Goal: Transaction & Acquisition: Book appointment/travel/reservation

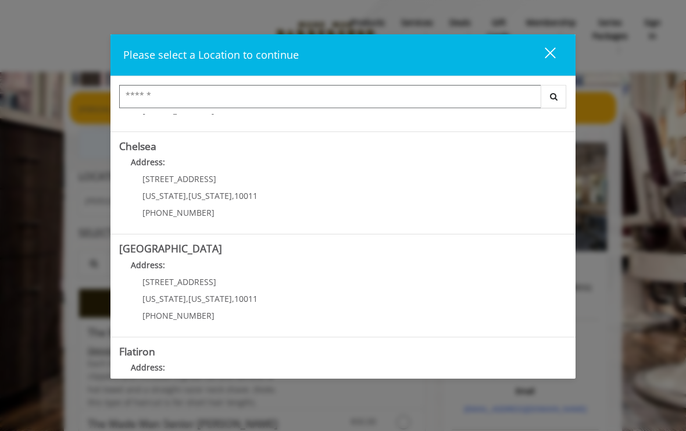
scroll to position [94, 0]
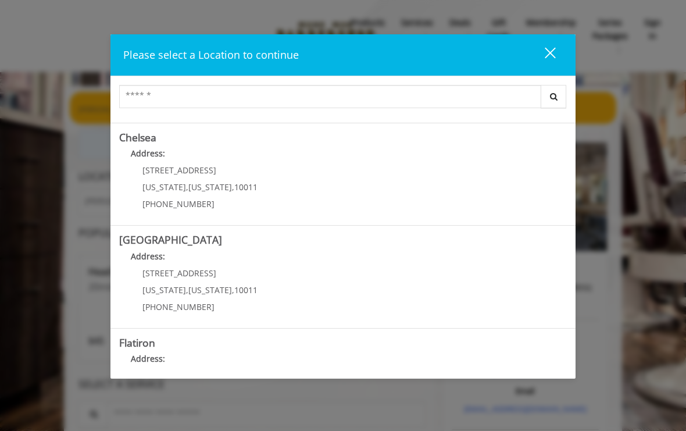
click at [237, 179] on div "[STREET_ADDRESS][US_STATE][US_STATE] (917) 639-3902" at bounding box center [191, 191] width 144 height 51
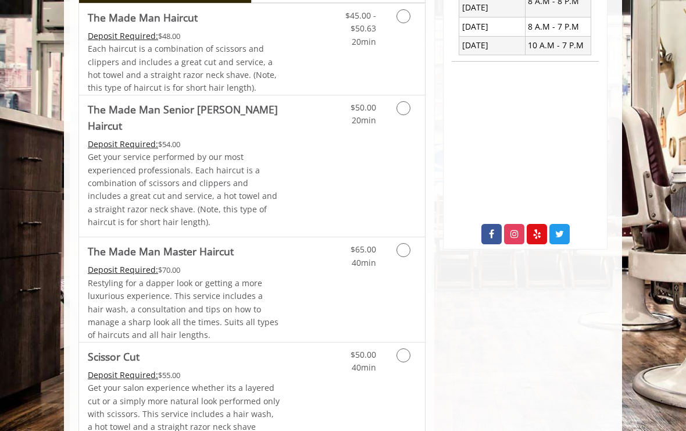
scroll to position [464, 0]
click at [406, 244] on icon "Grooming services" at bounding box center [403, 251] width 14 height 14
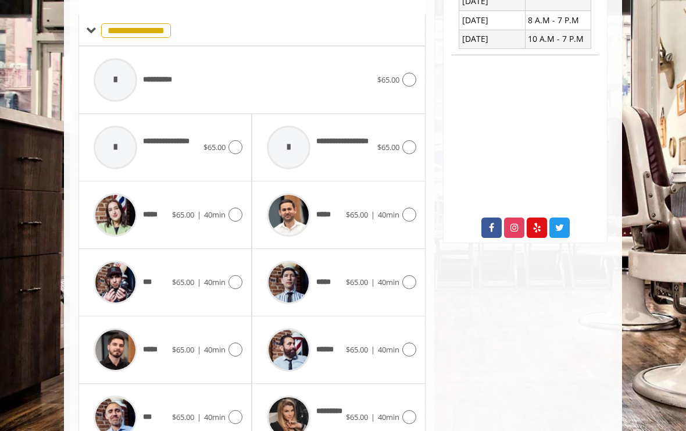
scroll to position [478, 0]
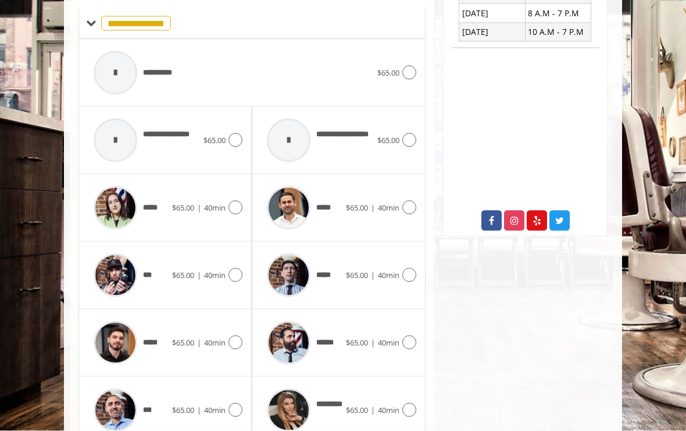
click at [414, 340] on icon at bounding box center [409, 342] width 14 height 14
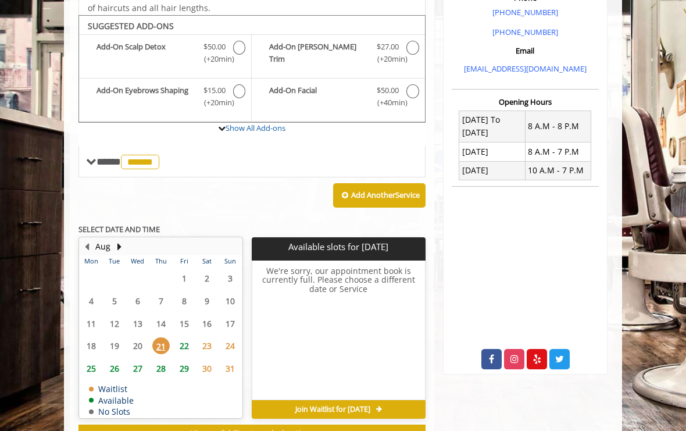
scroll to position [352, 0]
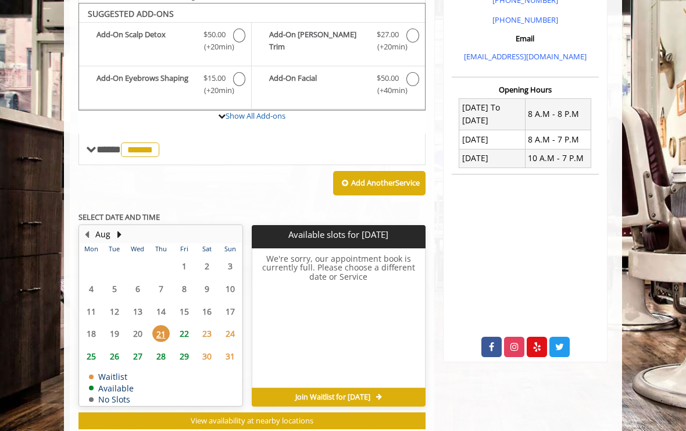
click at [185, 326] on span "22" at bounding box center [184, 333] width 17 height 17
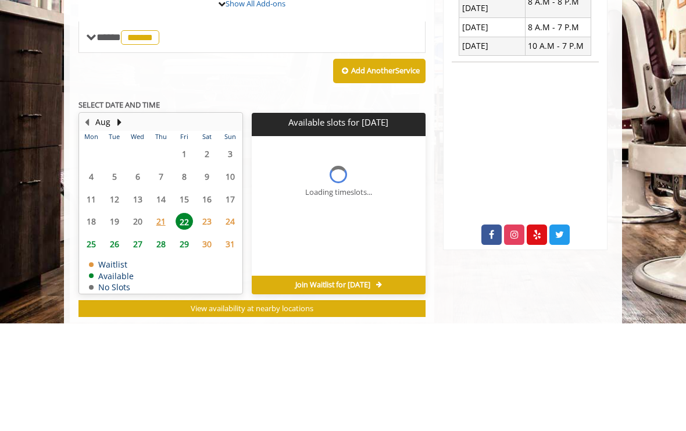
scroll to position [374, 0]
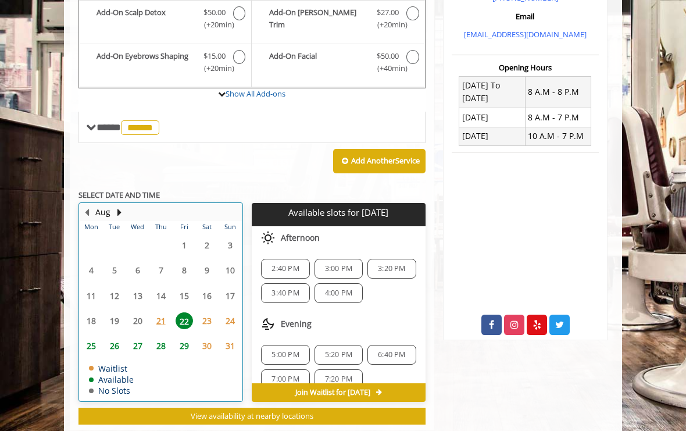
click at [141, 314] on table "Mon Tue Wed Thu Fri Sat Sun 28 29 30 31 1 2 3 4 5 6 7 8 9 10 11 12 13 14 15 16 …" at bounding box center [161, 311] width 162 height 180
click at [209, 314] on span "23" at bounding box center [206, 320] width 17 height 17
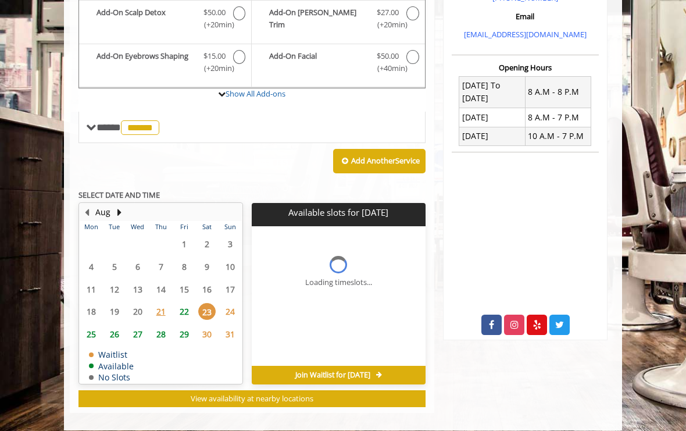
scroll to position [357, 0]
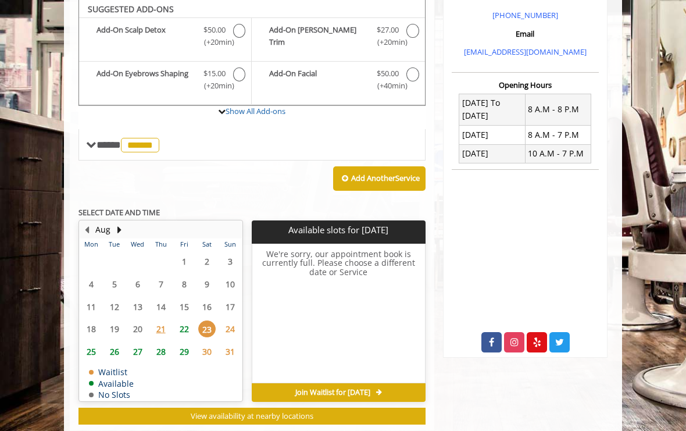
click at [238, 320] on span "24" at bounding box center [229, 328] width 17 height 17
click at [91, 343] on span "25" at bounding box center [91, 351] width 17 height 17
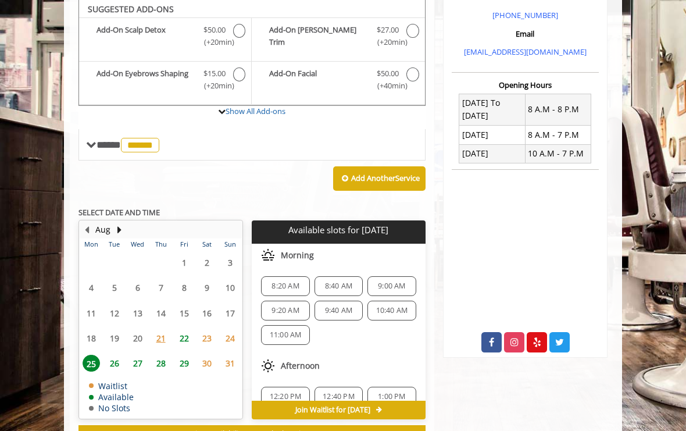
scroll to position [374, 0]
